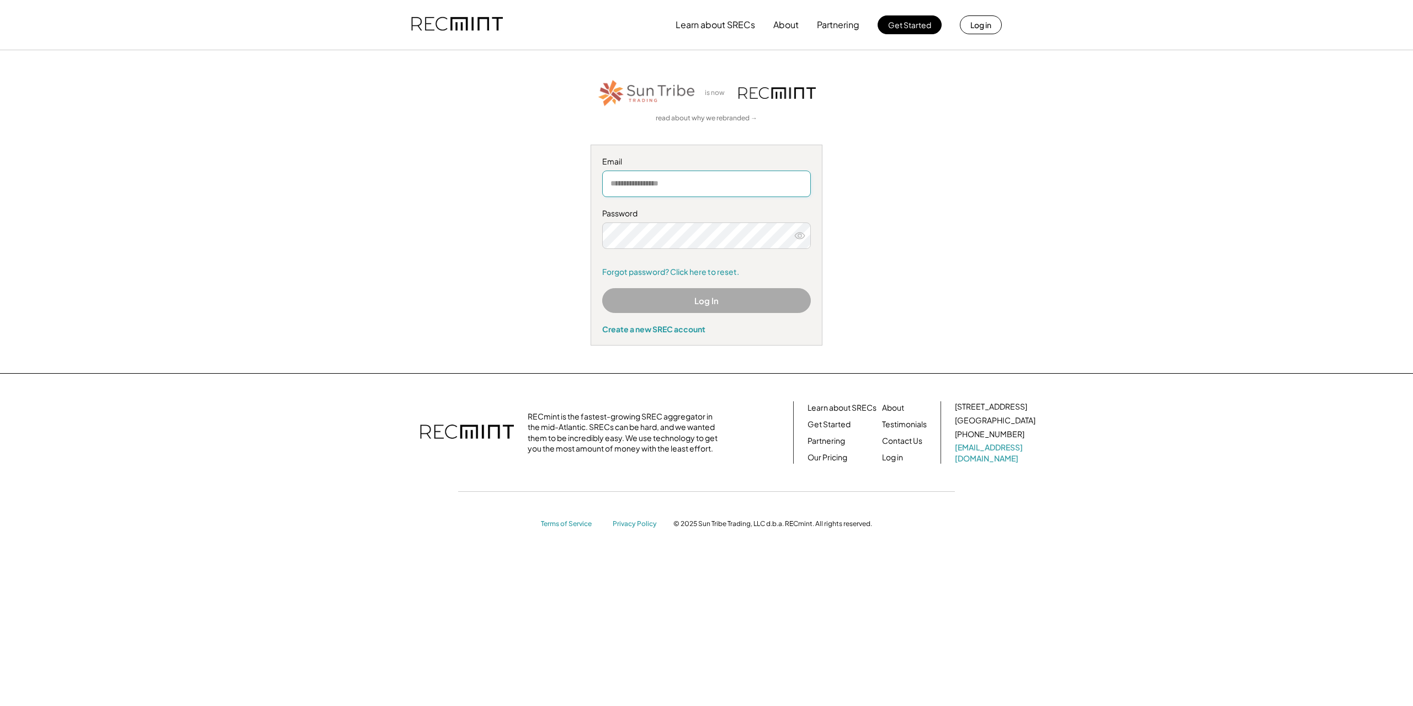
click at [646, 187] on input "email" at bounding box center [706, 184] width 209 height 27
type input "**********"
click at [678, 304] on button "Log In" at bounding box center [706, 300] width 209 height 25
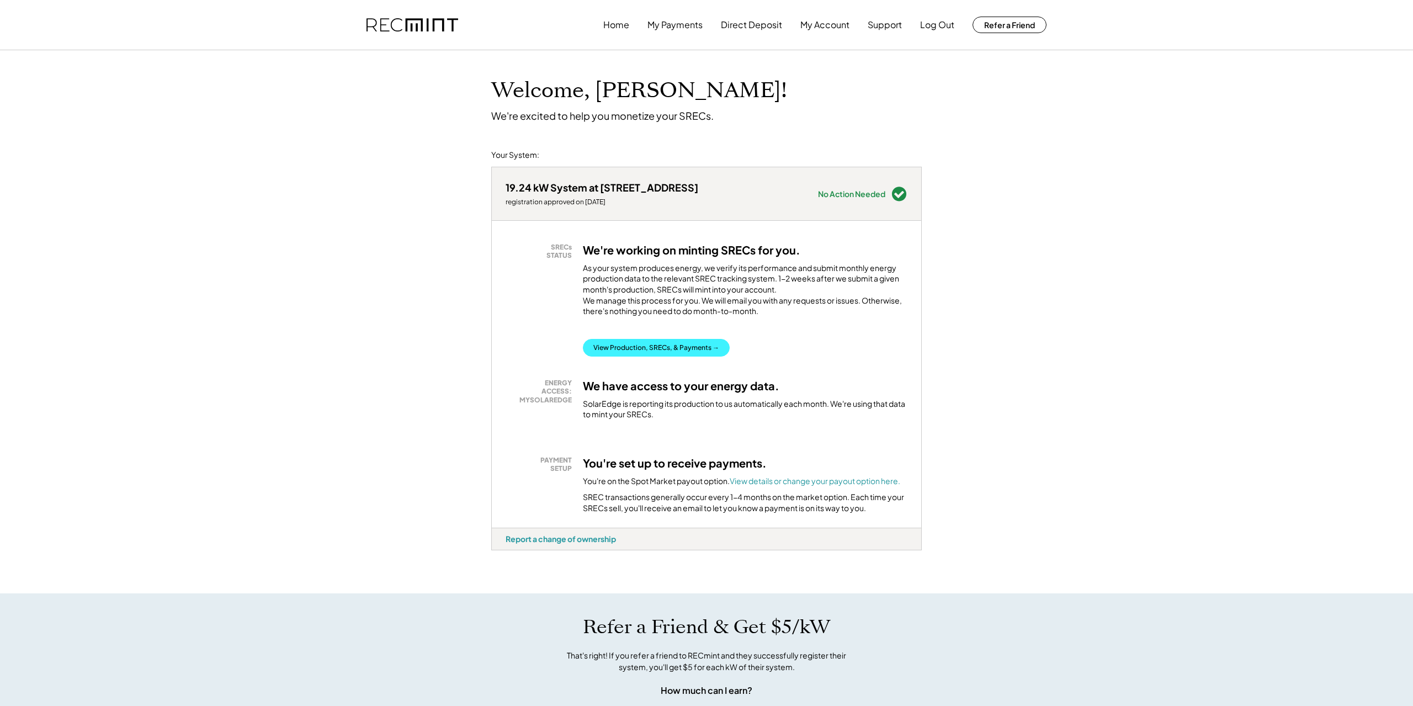
click at [671, 357] on button "View Production, SRECs, & Payments →" at bounding box center [656, 348] width 147 height 18
